Goal: Find specific page/section: Find specific page/section

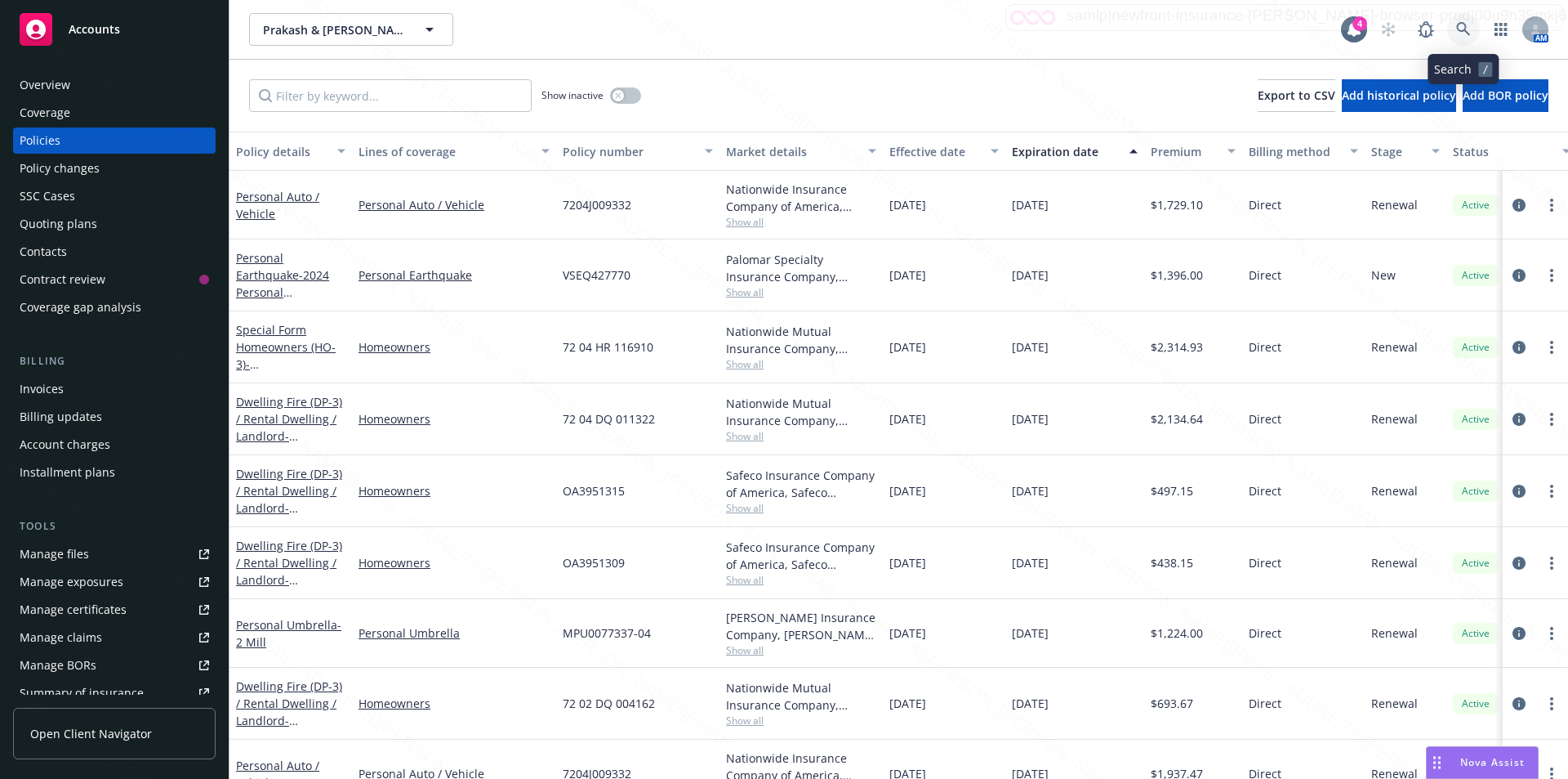
click at [1466, 25] on icon at bounding box center [1463, 29] width 15 height 15
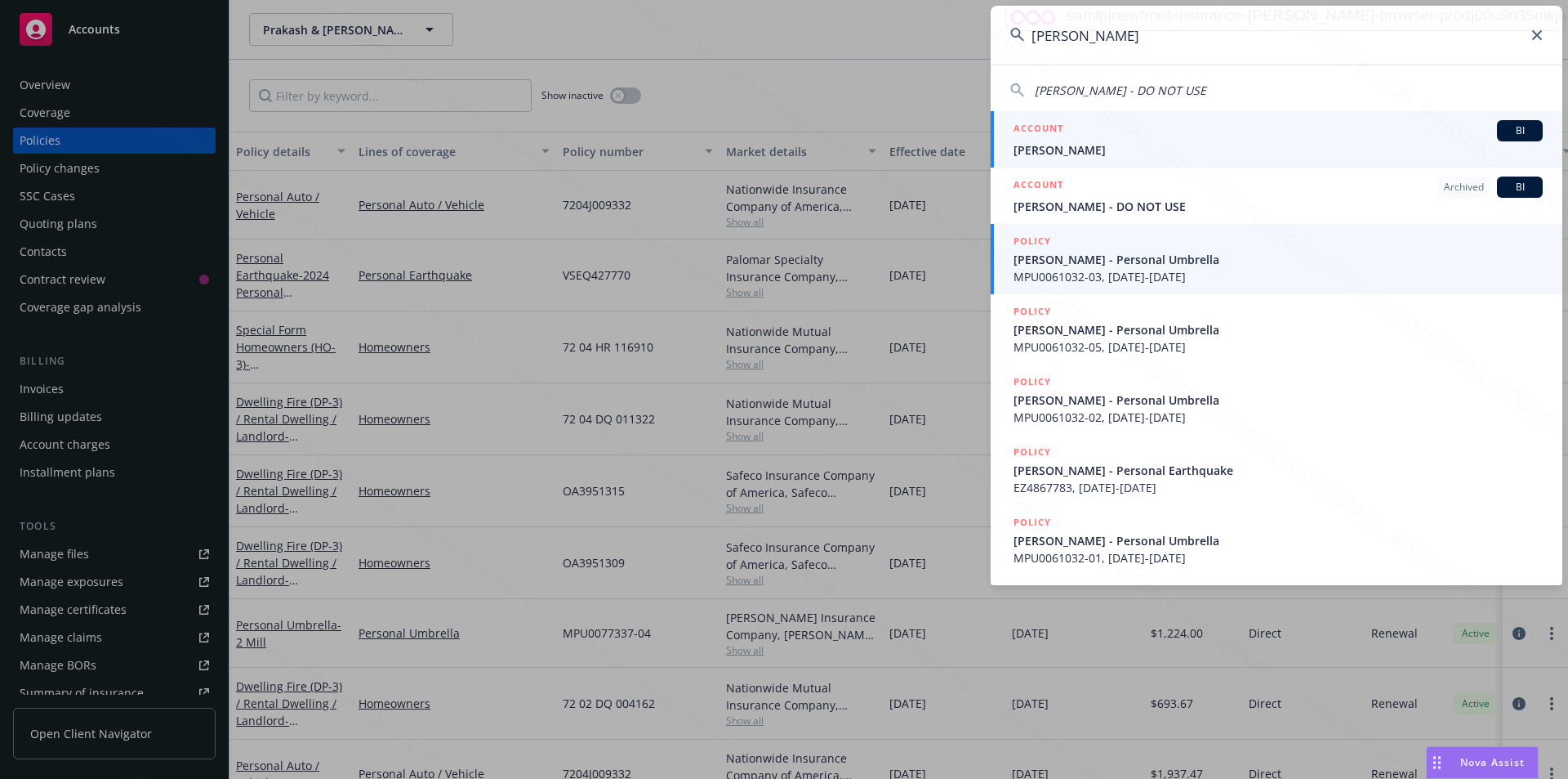
type input "[PERSON_NAME]"
click at [1057, 153] on span "[PERSON_NAME]" at bounding box center [1278, 149] width 530 height 17
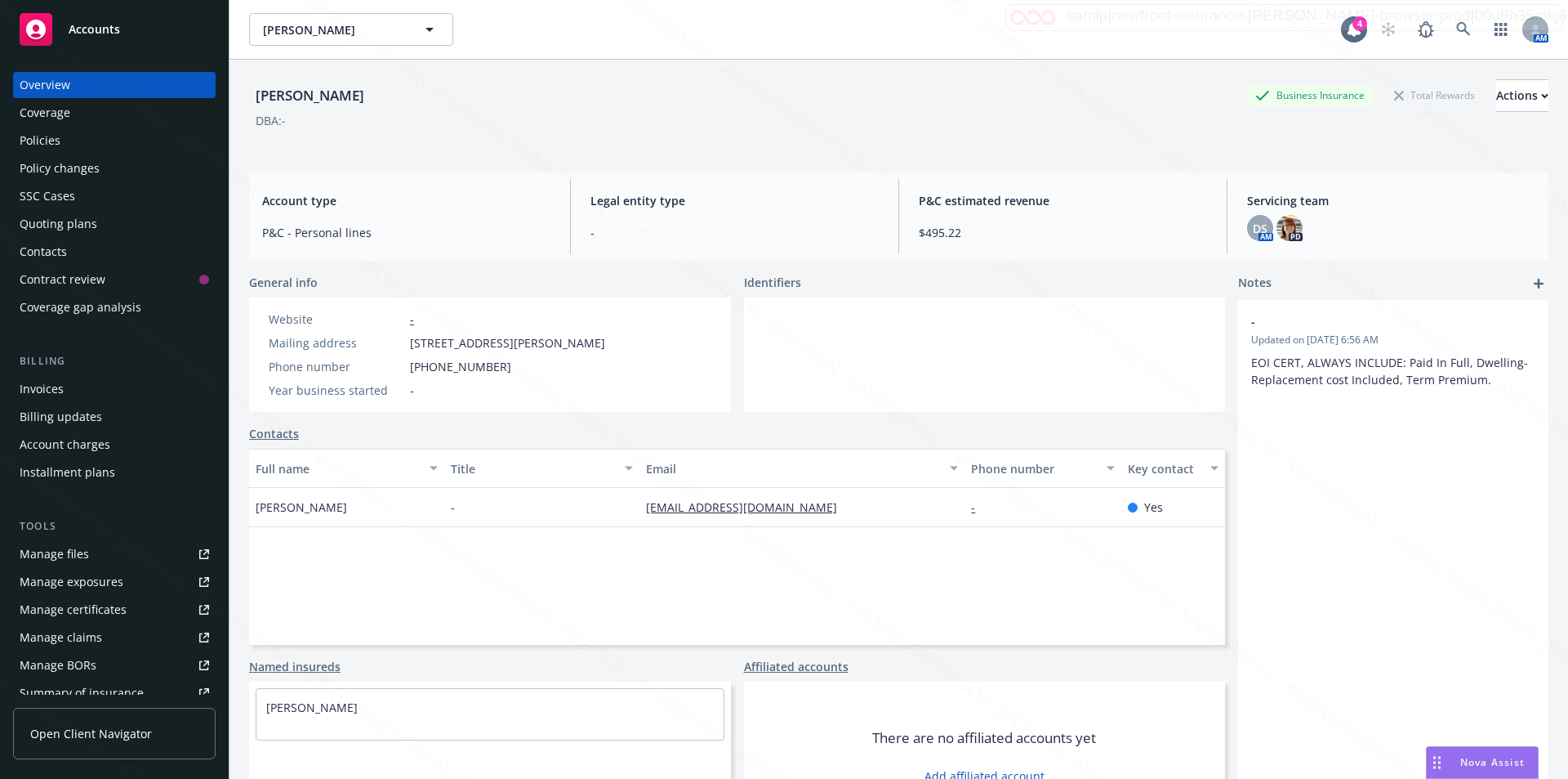
click at [62, 137] on div "Policies" at bounding box center [114, 140] width 189 height 26
